Goal: Information Seeking & Learning: Learn about a topic

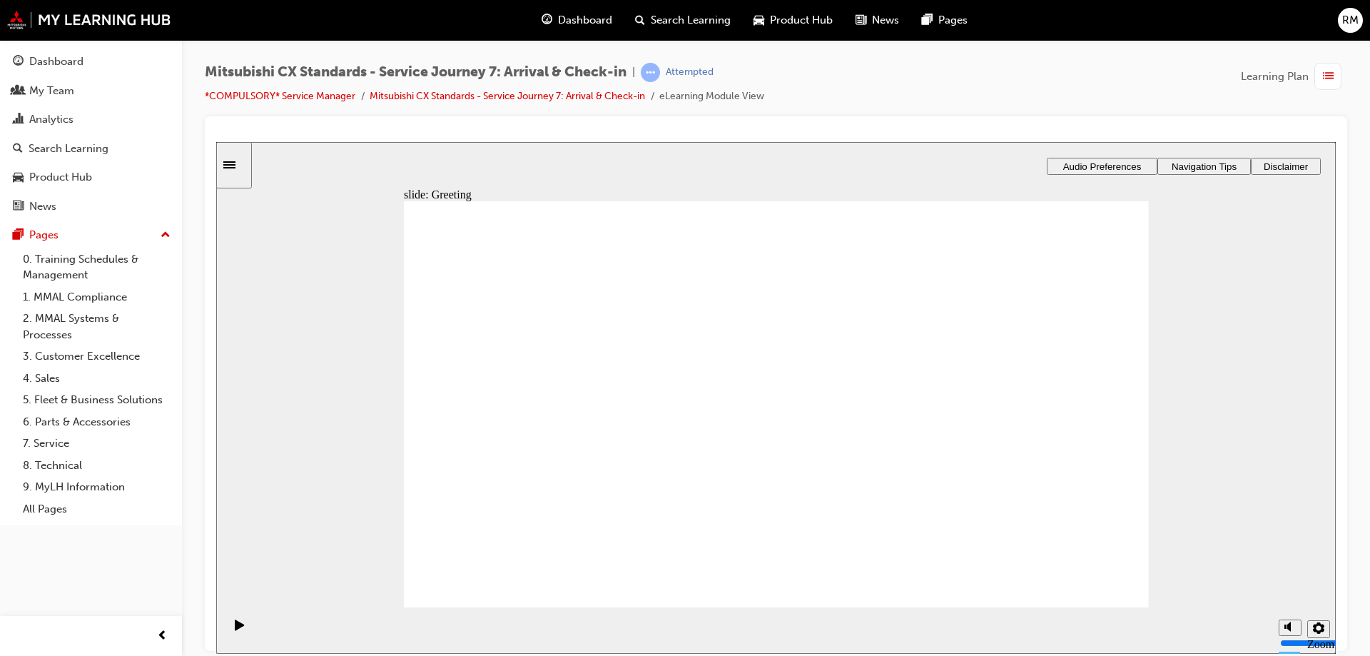
drag, startPoint x: 586, startPoint y: 433, endPoint x: 812, endPoint y: 395, distance: 229.3
drag, startPoint x: 549, startPoint y: 417, endPoint x: 759, endPoint y: 427, distance: 209.9
drag, startPoint x: 545, startPoint y: 409, endPoint x: 697, endPoint y: 444, distance: 156.1
drag, startPoint x: 576, startPoint y: 416, endPoint x: 759, endPoint y: 496, distance: 199.6
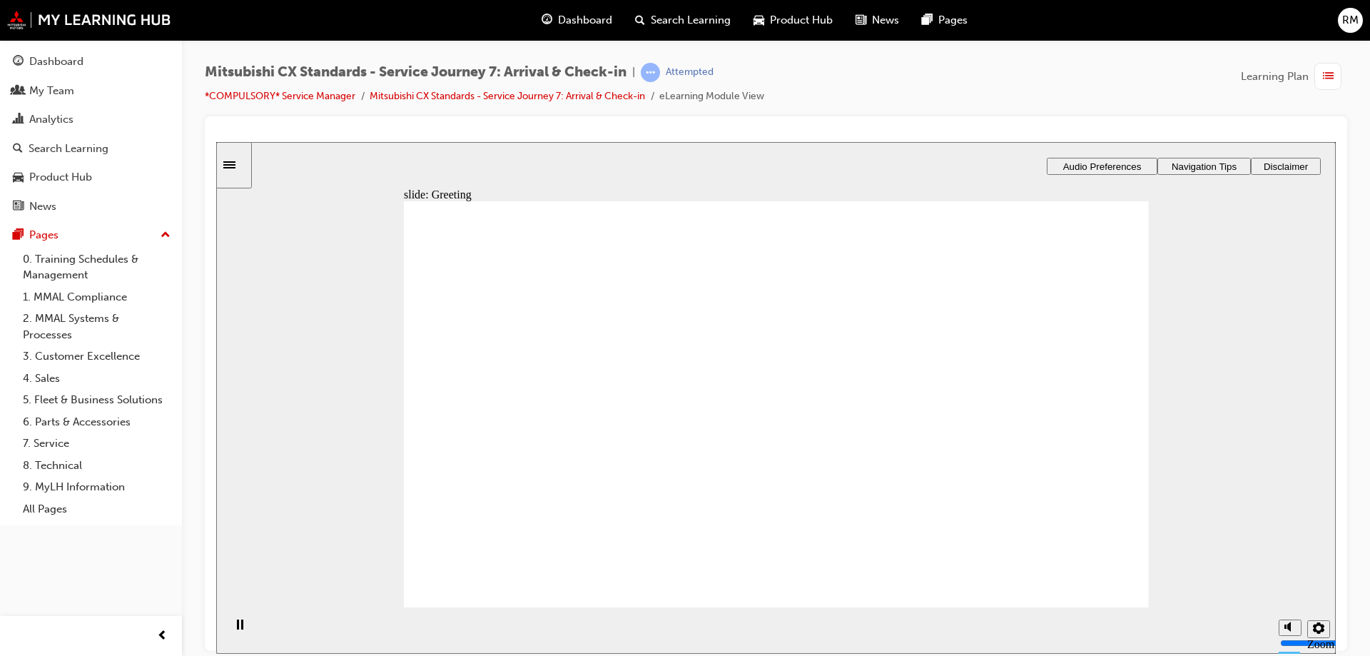
drag, startPoint x: 578, startPoint y: 431, endPoint x: 747, endPoint y: 392, distance: 173.5
drag, startPoint x: 555, startPoint y: 417, endPoint x: 808, endPoint y: 421, distance: 253.2
drag, startPoint x: 509, startPoint y: 439, endPoint x: 710, endPoint y: 438, distance: 200.4
drag, startPoint x: 581, startPoint y: 434, endPoint x: 986, endPoint y: 366, distance: 410.2
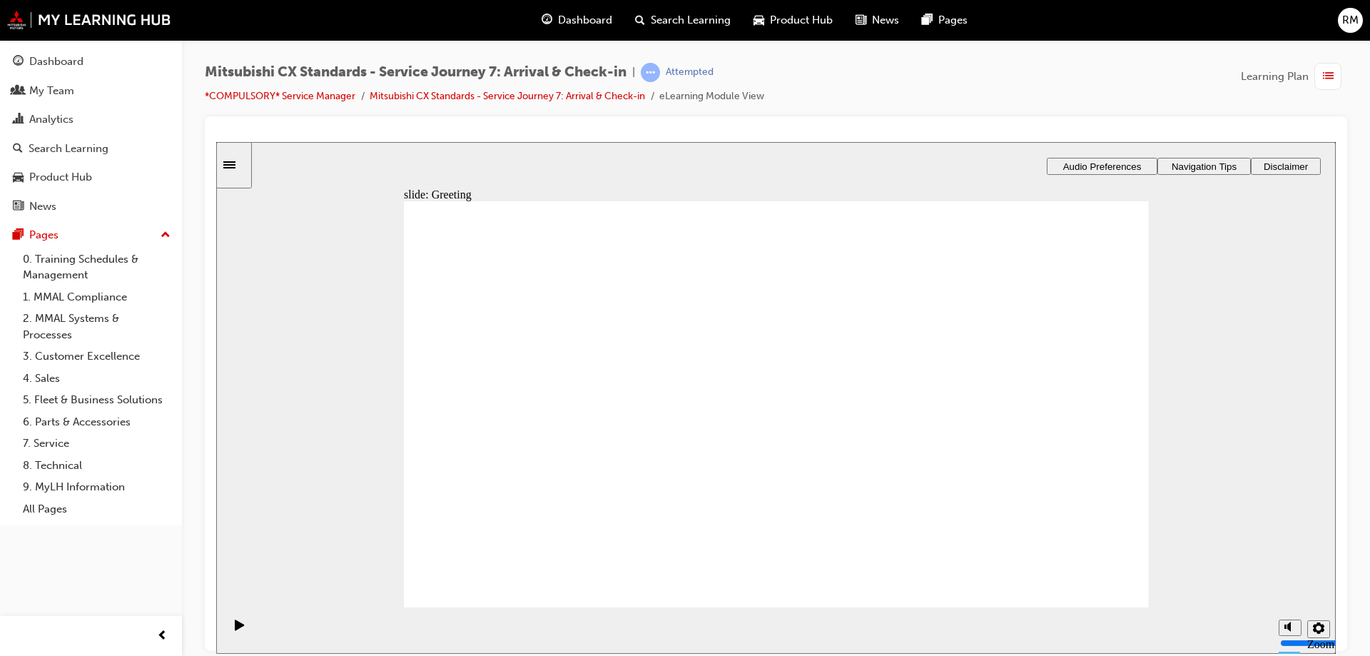
drag, startPoint x: 596, startPoint y: 435, endPoint x: 1024, endPoint y: 362, distance: 434.1
drag, startPoint x: 616, startPoint y: 414, endPoint x: 808, endPoint y: 407, distance: 192.0
drag, startPoint x: 619, startPoint y: 422, endPoint x: 832, endPoint y: 403, distance: 214.1
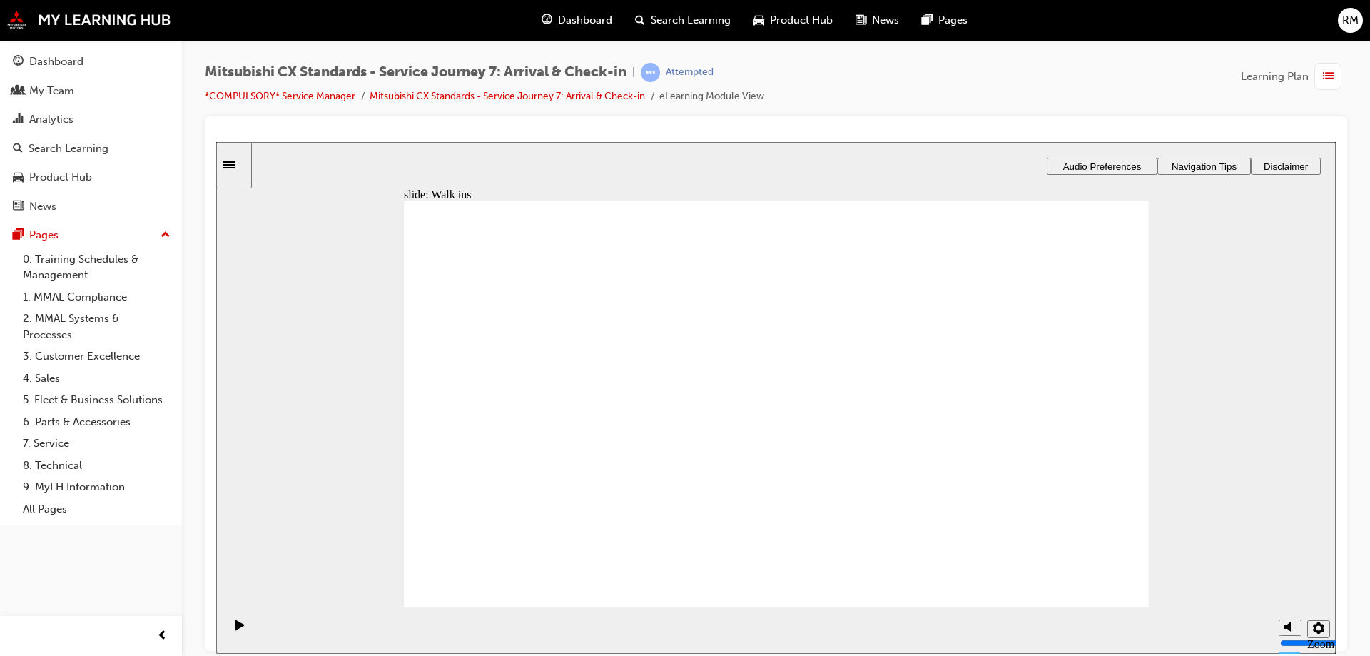
drag, startPoint x: 623, startPoint y: 407, endPoint x: 790, endPoint y: 424, distance: 167.7
drag, startPoint x: 608, startPoint y: 422, endPoint x: 775, endPoint y: 466, distance: 172.7
drag, startPoint x: 591, startPoint y: 425, endPoint x: 1036, endPoint y: 422, distance: 445.1
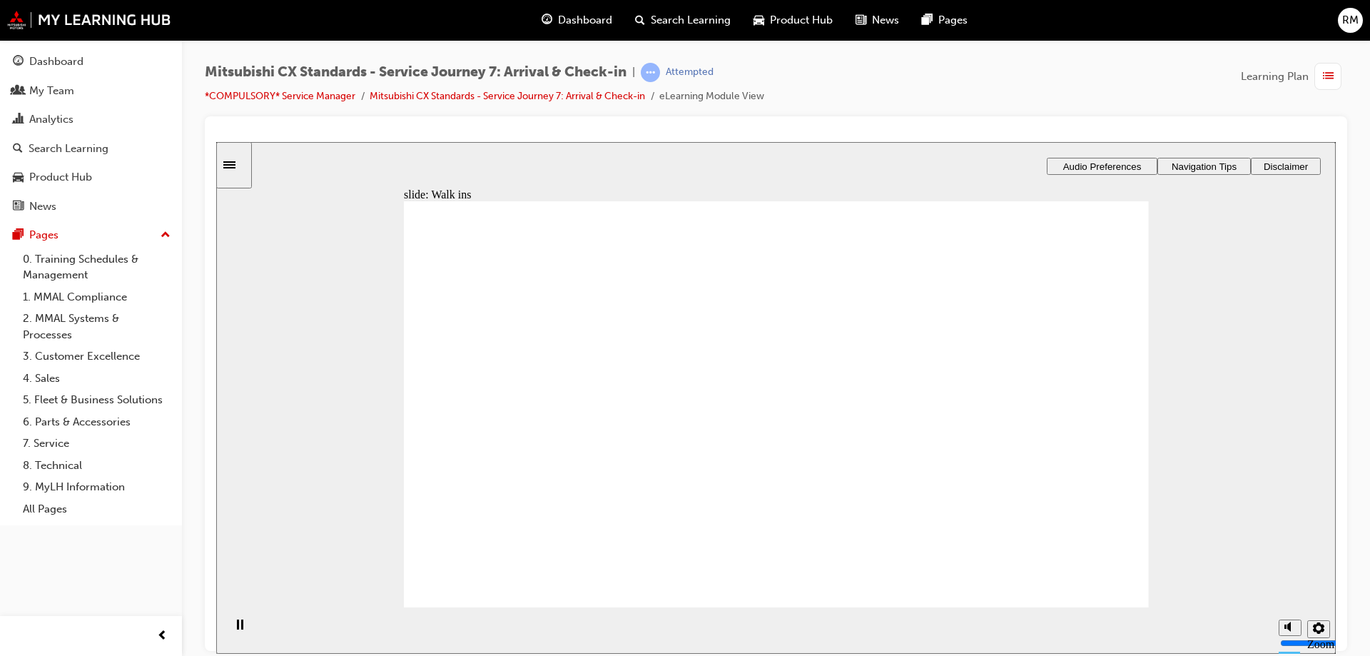
drag, startPoint x: 746, startPoint y: 527, endPoint x: 1003, endPoint y: 328, distance: 324.9
drag, startPoint x: 967, startPoint y: 391, endPoint x: 1062, endPoint y: 384, distance: 95.1
drag, startPoint x: 967, startPoint y: 357, endPoint x: 974, endPoint y: 415, distance: 58.9
drag, startPoint x: 813, startPoint y: 312, endPoint x: 1002, endPoint y: 369, distance: 197.4
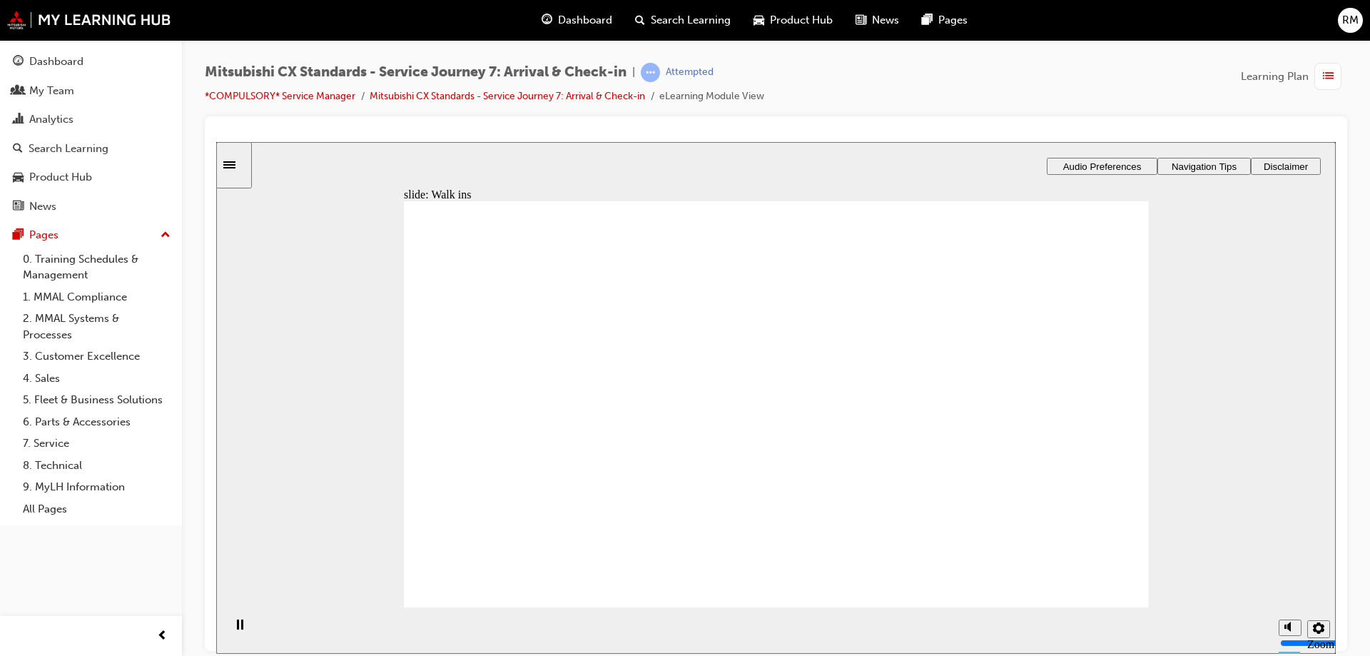
drag, startPoint x: 898, startPoint y: 454, endPoint x: 1060, endPoint y: 462, distance: 162.1
drag, startPoint x: 844, startPoint y: 401, endPoint x: 1039, endPoint y: 525, distance: 231.5
drag, startPoint x: 581, startPoint y: 417, endPoint x: 1024, endPoint y: 406, distance: 443.1
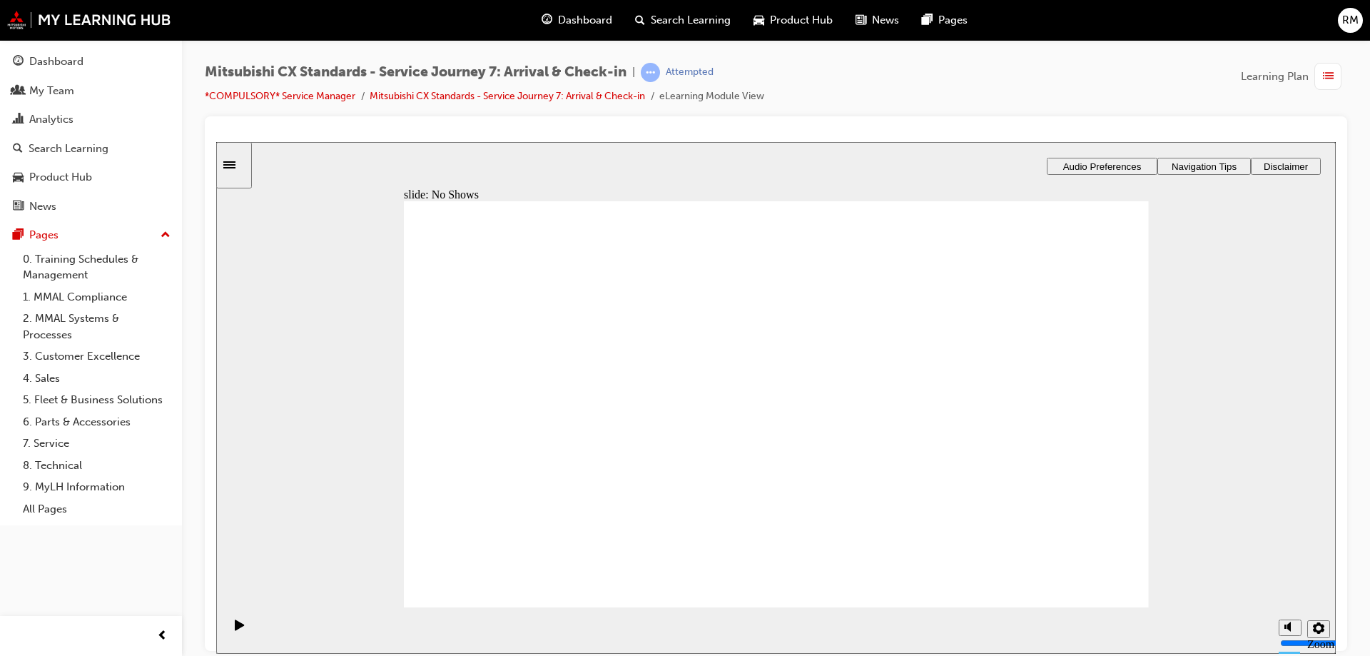
drag, startPoint x: 591, startPoint y: 429, endPoint x: 1063, endPoint y: 437, distance: 471.6
drag, startPoint x: 568, startPoint y: 422, endPoint x: 816, endPoint y: 434, distance: 247.8
drag, startPoint x: 617, startPoint y: 420, endPoint x: 850, endPoint y: 449, distance: 234.4
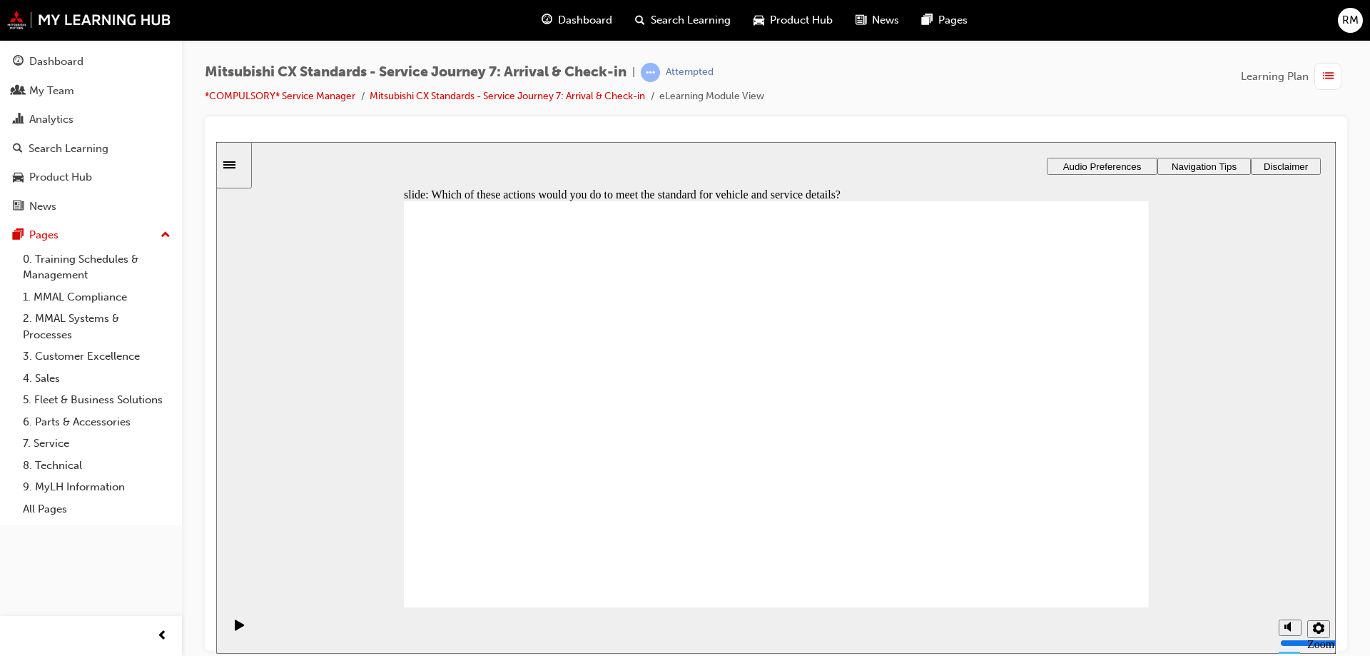
checkbox input "true"
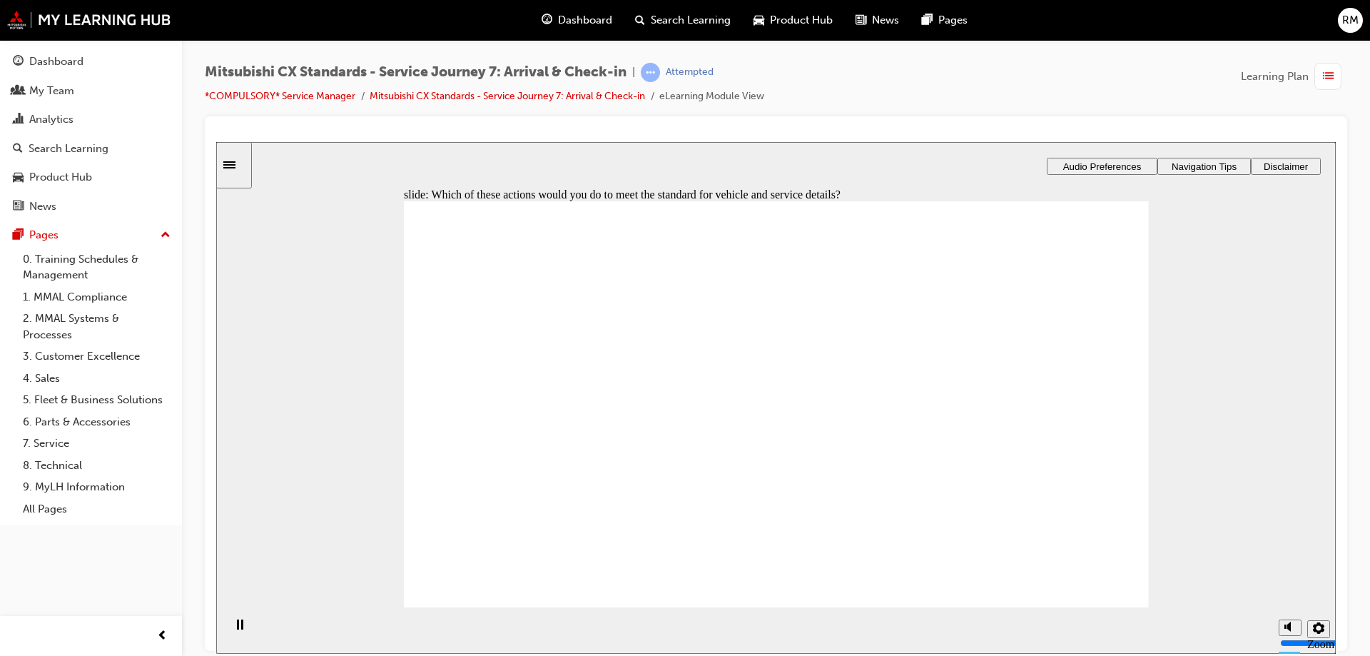
checkbox input "true"
checkbox input "false"
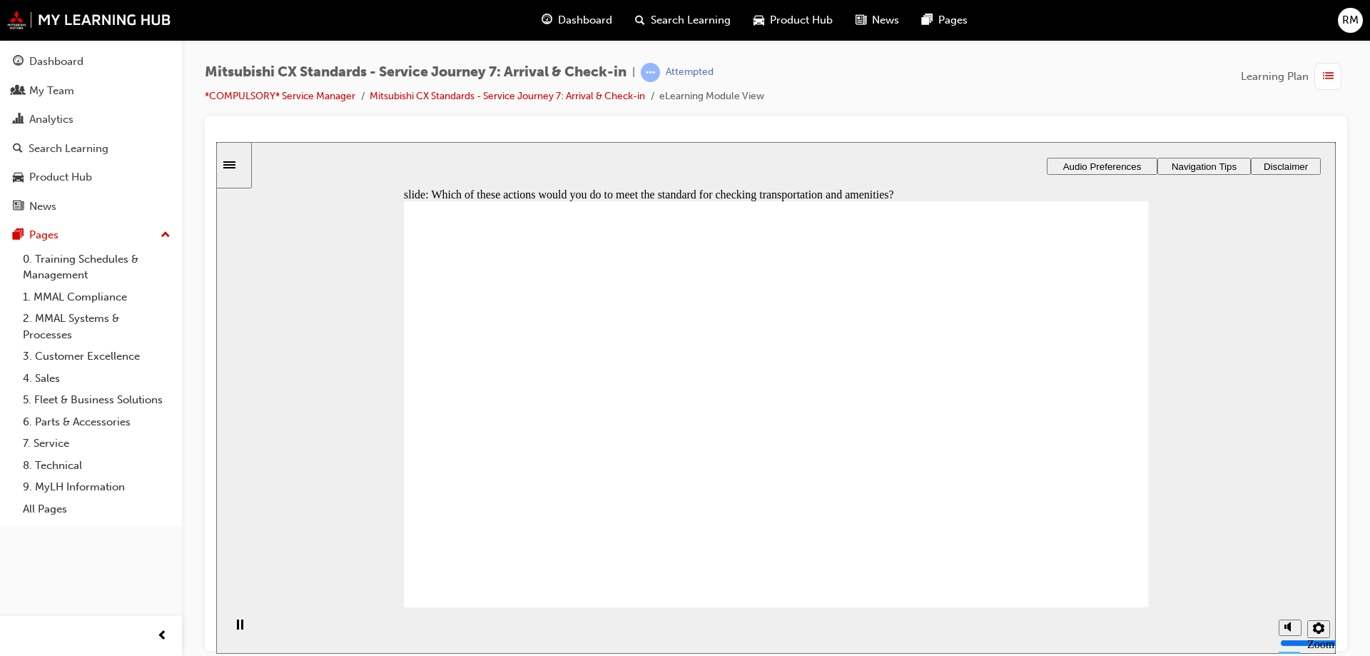
checkbox input "true"
drag, startPoint x: 713, startPoint y: 310, endPoint x: 816, endPoint y: 315, distance: 103.6
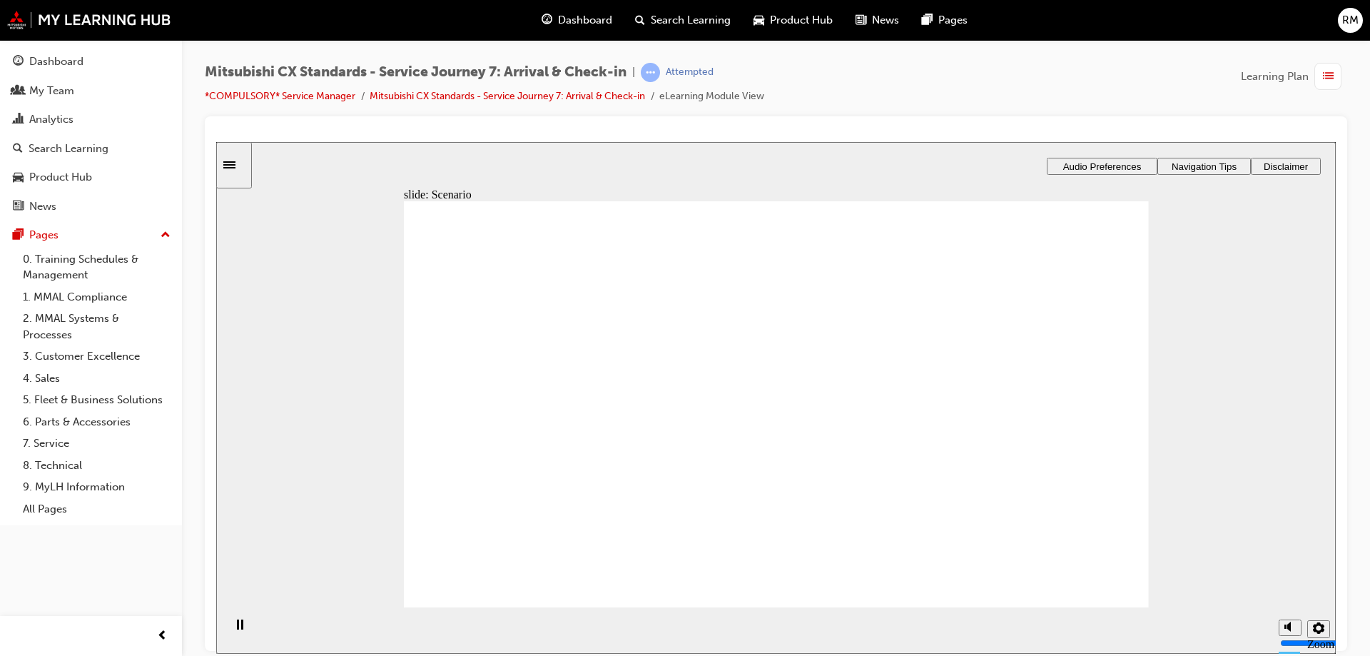
checkbox input "true"
drag, startPoint x: 576, startPoint y: 404, endPoint x: 853, endPoint y: 576, distance: 326.4
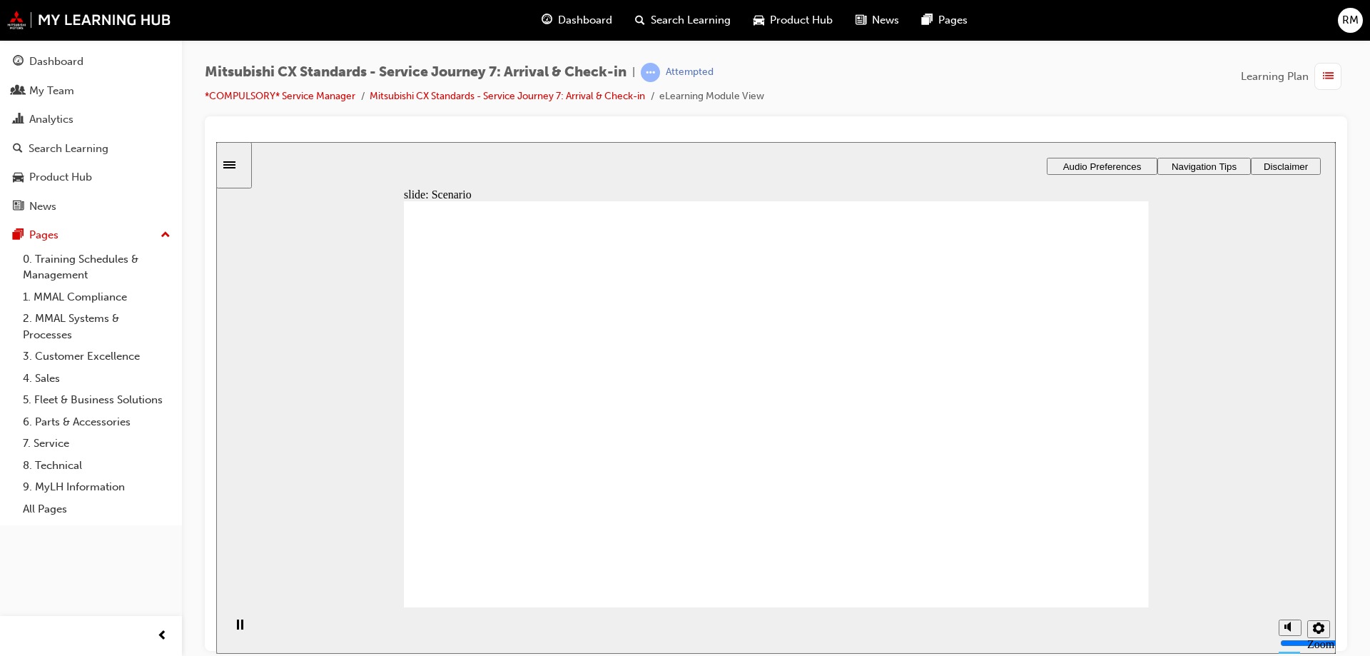
checkbox input "true"
click at [1163, 345] on div "slide: Scenario Scenario The Customer has booked a loan vehicle to use while th…" at bounding box center [775, 396] width 1119 height 511
checkbox input "true"
